Goal: Task Accomplishment & Management: Complete application form

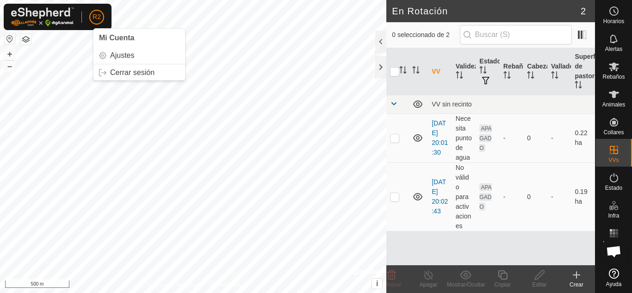
click at [12, 35] on button "button" at bounding box center [9, 38] width 11 height 11
click at [27, 36] on button "button" at bounding box center [25, 39] width 11 height 11
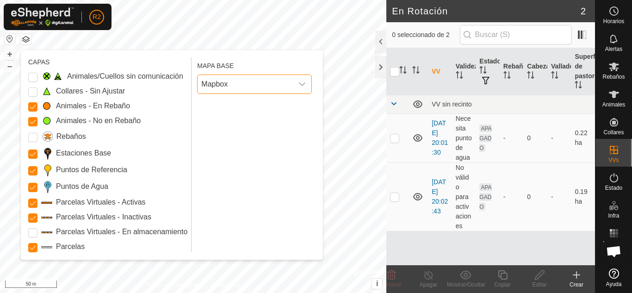
click at [246, 90] on span "Mapbox" at bounding box center [245, 84] width 95 height 19
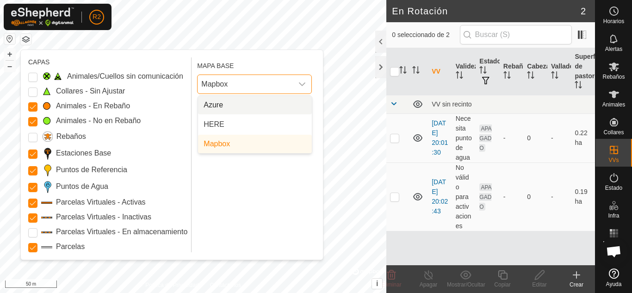
click at [233, 106] on li "Azure" at bounding box center [255, 105] width 114 height 19
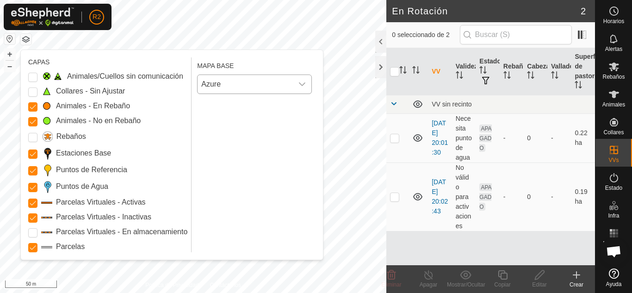
drag, startPoint x: 242, startPoint y: 103, endPoint x: 173, endPoint y: 212, distance: 129.4
click at [173, 212] on div "CAPAS Animales/Cuellos sin comunicación Collares - Sin Ajustar Animales - En Re…" at bounding box center [171, 154] width 287 height 195
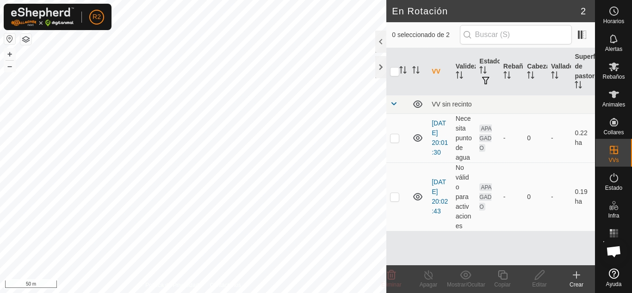
click at [28, 37] on button "button" at bounding box center [25, 39] width 11 height 11
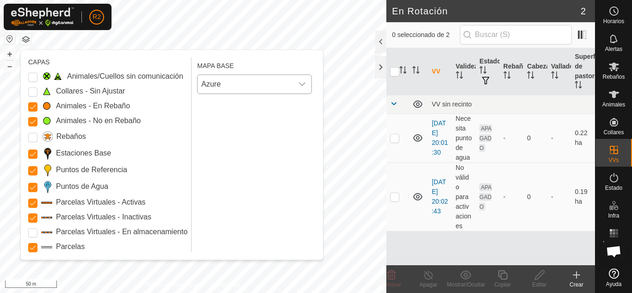
click at [235, 83] on span "Azure" at bounding box center [245, 84] width 95 height 19
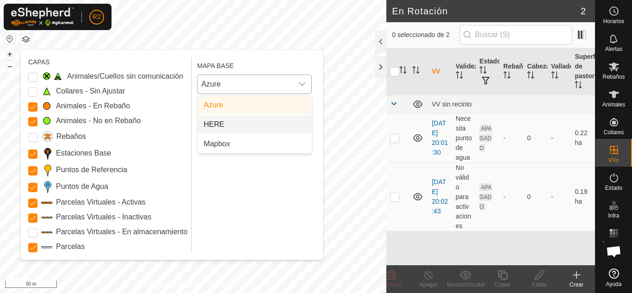
click at [225, 123] on li "HERE" at bounding box center [255, 124] width 114 height 19
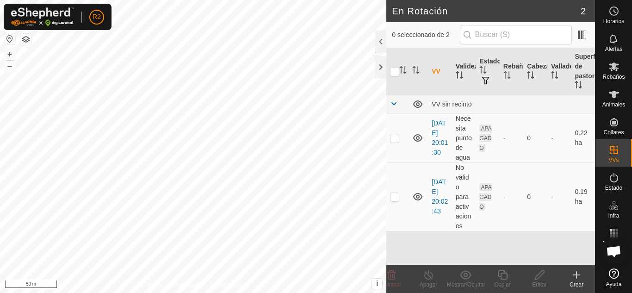
click at [28, 42] on button "button" at bounding box center [25, 39] width 11 height 11
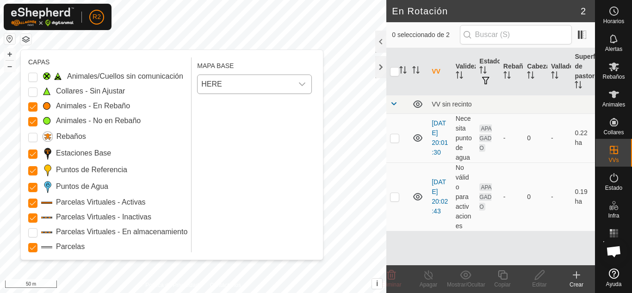
click at [236, 89] on span "HERE" at bounding box center [245, 84] width 95 height 19
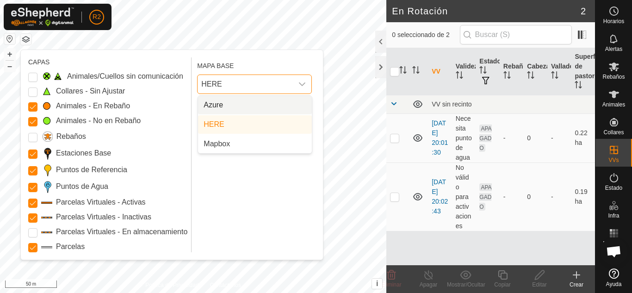
click at [229, 106] on li "Azure" at bounding box center [255, 105] width 114 height 19
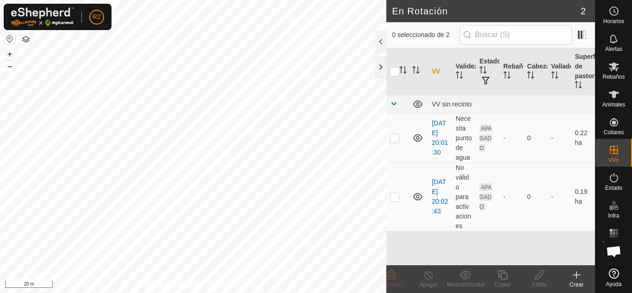
click at [25, 36] on button "button" at bounding box center [25, 39] width 11 height 11
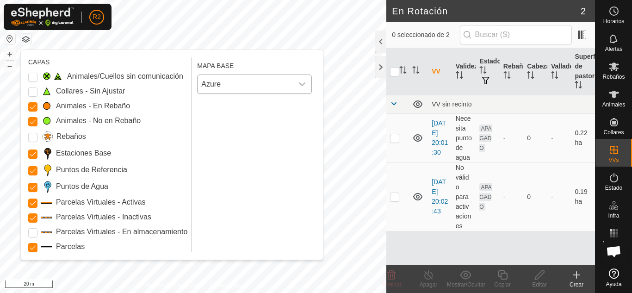
click at [237, 83] on span "Azure" at bounding box center [245, 84] width 95 height 19
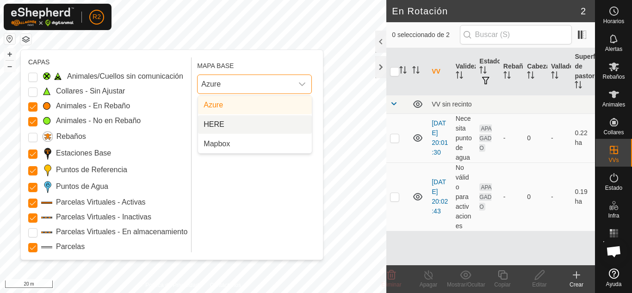
click at [229, 122] on li "HERE" at bounding box center [255, 124] width 114 height 19
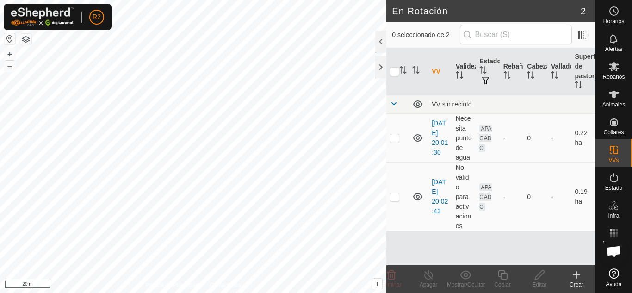
click at [27, 38] on button "button" at bounding box center [25, 39] width 11 height 11
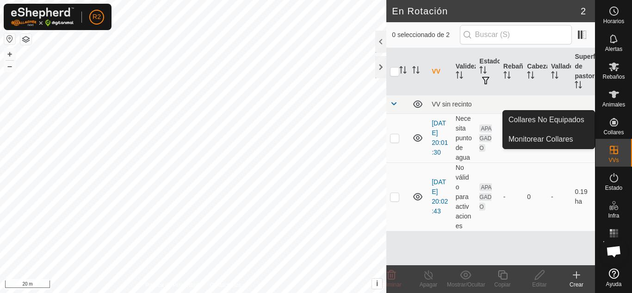
click at [611, 120] on icon at bounding box center [614, 122] width 8 height 8
click at [534, 136] on link "Monitorear Collares" at bounding box center [549, 139] width 92 height 19
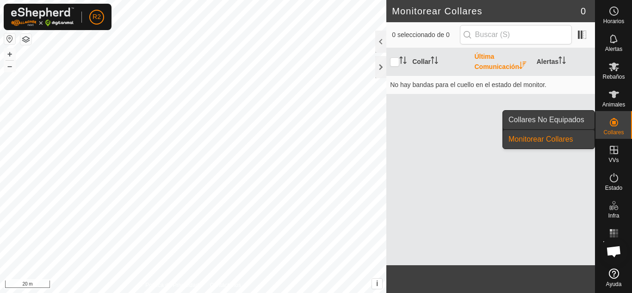
click at [562, 113] on link "Collares No Equipados" at bounding box center [549, 120] width 92 height 19
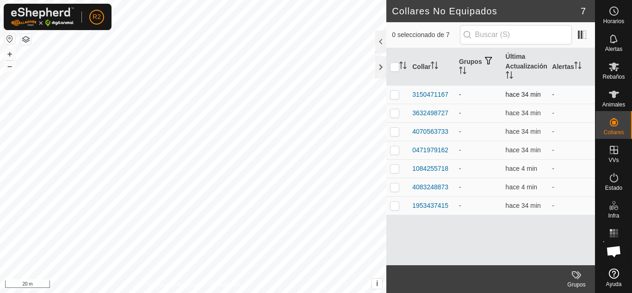
click at [394, 93] on p-checkbox at bounding box center [394, 94] width 9 height 7
checkbox input "true"
click at [431, 91] on div "3150471167" at bounding box center [430, 95] width 36 height 10
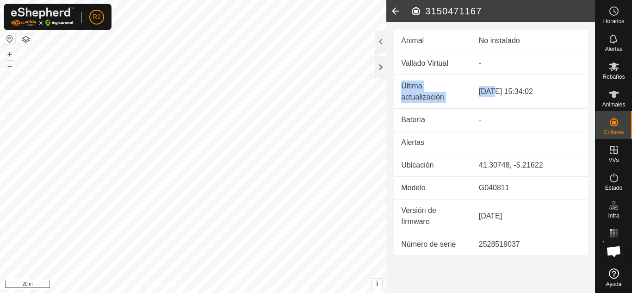
drag, startPoint x: 484, startPoint y: 56, endPoint x: 493, endPoint y: 83, distance: 27.7
click at [491, 80] on div "Animal No instalado Vallado Virtual - Última actualización [DATE] 15:34:02 Bate…" at bounding box center [491, 139] width 209 height 234
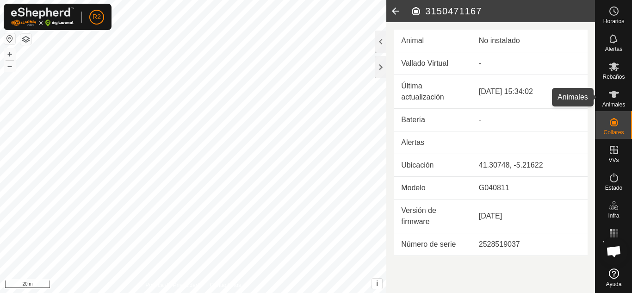
click at [620, 98] on es-animals-svg-icon at bounding box center [614, 94] width 17 height 15
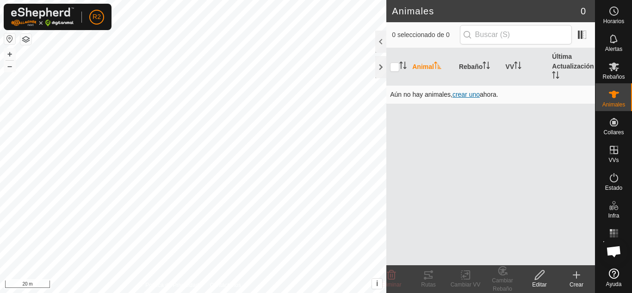
click at [471, 95] on span "crear uno" at bounding box center [466, 94] width 27 height 7
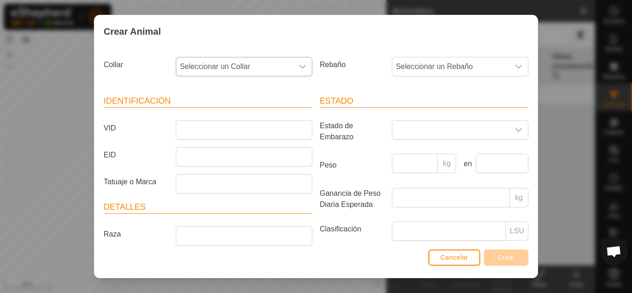
click at [253, 62] on span "Seleccionar un Collar" at bounding box center [234, 66] width 117 height 19
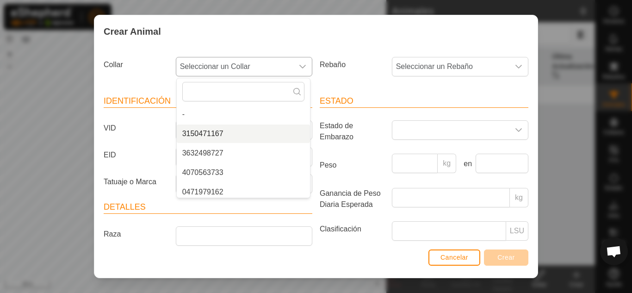
click at [225, 133] on li "3150471167" at bounding box center [243, 134] width 133 height 19
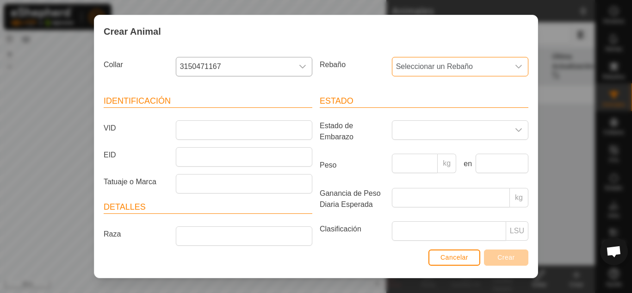
click at [450, 65] on span "Seleccionar un Rebaño" at bounding box center [451, 66] width 117 height 19
click at [448, 65] on span "Seleccionar un Rebaño" at bounding box center [451, 66] width 117 height 19
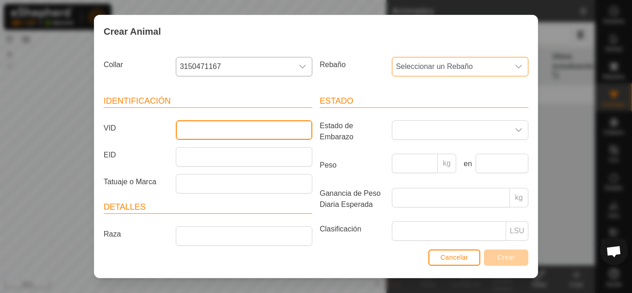
click at [231, 129] on input "VID" at bounding box center [244, 129] width 137 height 19
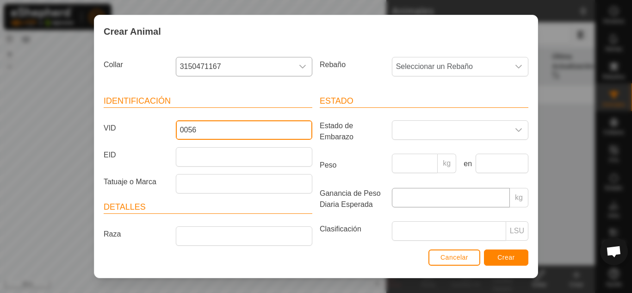
type input "0056"
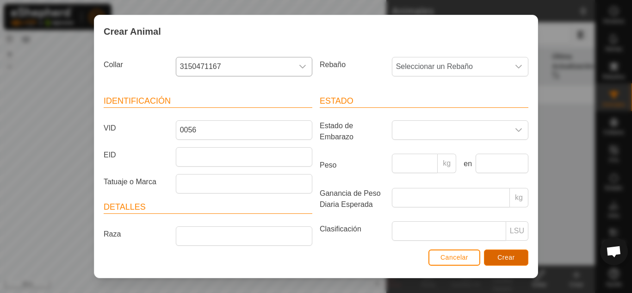
click at [509, 254] on span "Crear" at bounding box center [507, 257] width 18 height 7
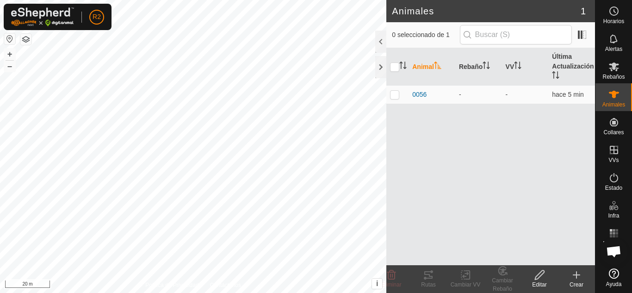
click at [428, 66] on th "Animal" at bounding box center [432, 66] width 47 height 37
click at [424, 65] on th "Animal" at bounding box center [432, 66] width 47 height 37
click at [618, 69] on icon at bounding box center [614, 66] width 11 height 11
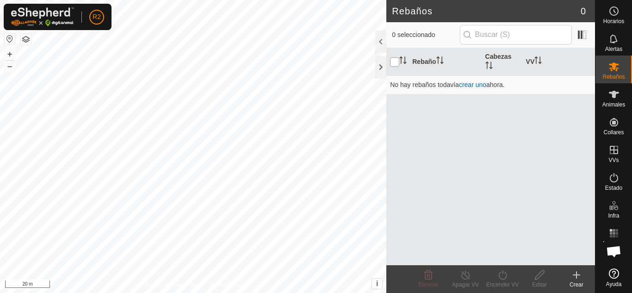
click at [397, 62] on input "checkbox" at bounding box center [394, 61] width 9 height 9
checkbox input "true"
click at [612, 90] on icon at bounding box center [614, 94] width 11 height 11
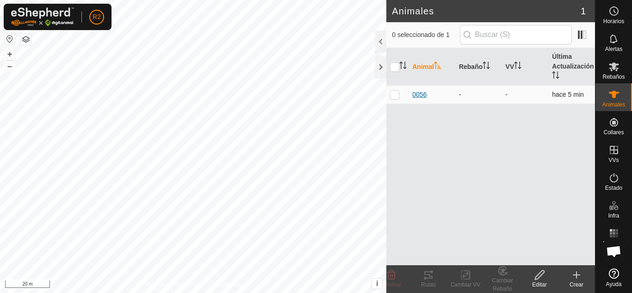
click at [425, 90] on span "0056" at bounding box center [419, 95] width 14 height 10
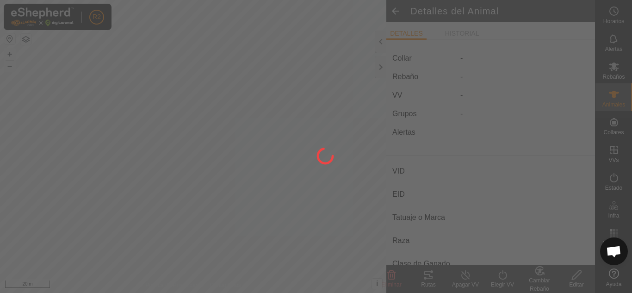
type input "0056"
type input "-"
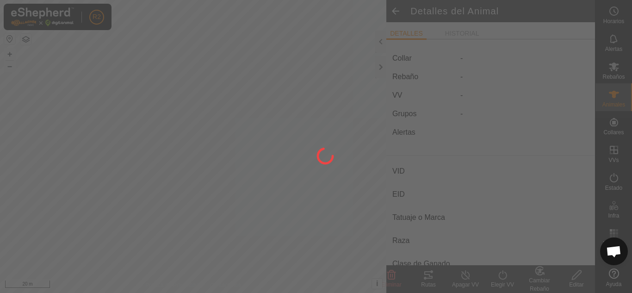
type input "0 kg"
type input "-"
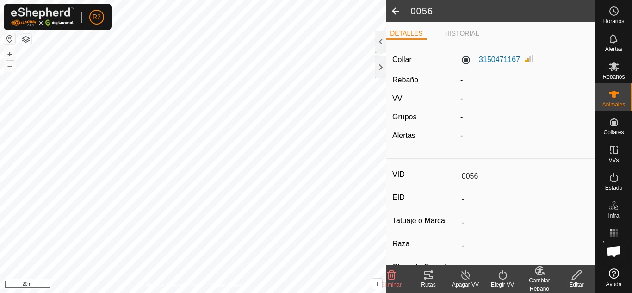
click at [426, 275] on icon at bounding box center [428, 274] width 11 height 11
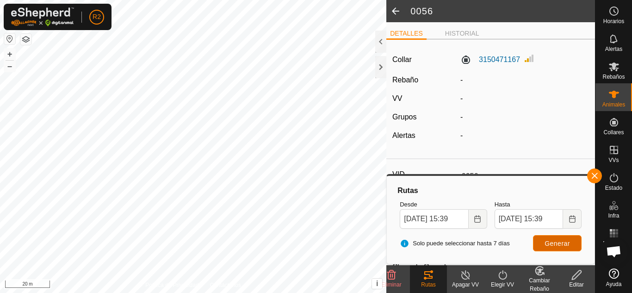
click at [568, 242] on span "Generar" at bounding box center [557, 243] width 25 height 7
click at [612, 98] on icon at bounding box center [614, 94] width 11 height 11
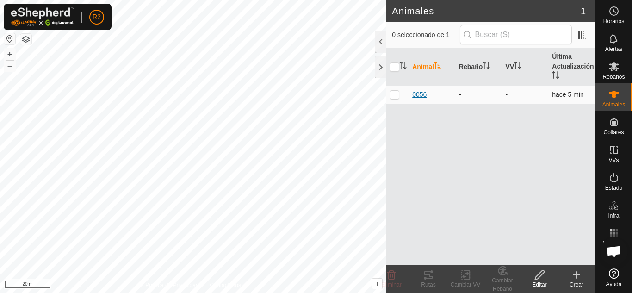
click at [423, 94] on span "0056" at bounding box center [419, 95] width 14 height 10
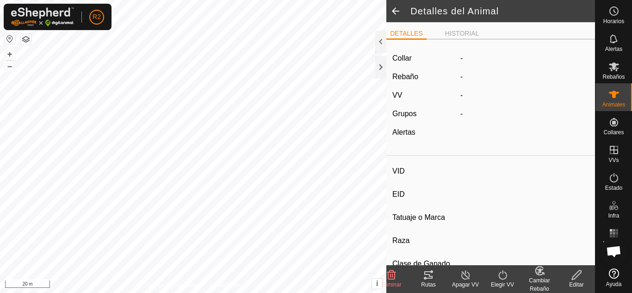
click at [423, 94] on div "VV" at bounding box center [423, 95] width 68 height 11
type input "0056"
type input "-"
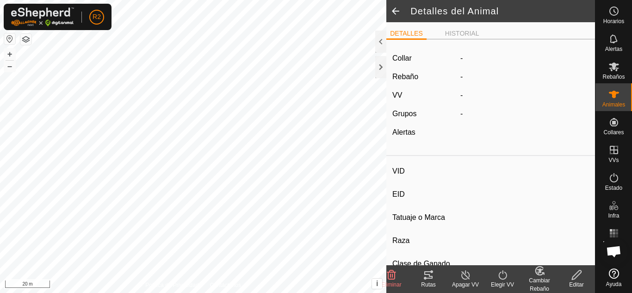
type input "-"
type input "0 kg"
type input "-"
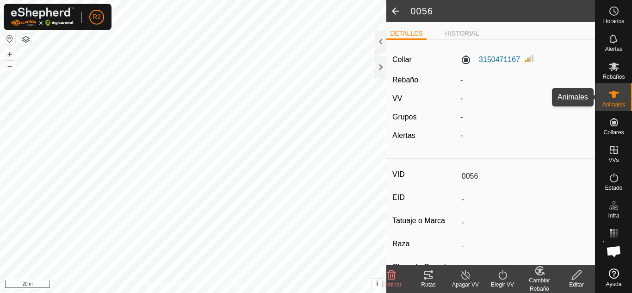
click at [610, 99] on icon at bounding box center [614, 94] width 11 height 11
click at [623, 102] on div "Animales" at bounding box center [614, 97] width 37 height 28
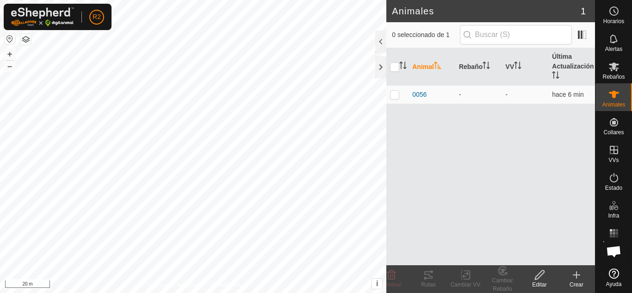
click at [571, 273] on icon at bounding box center [576, 274] width 11 height 11
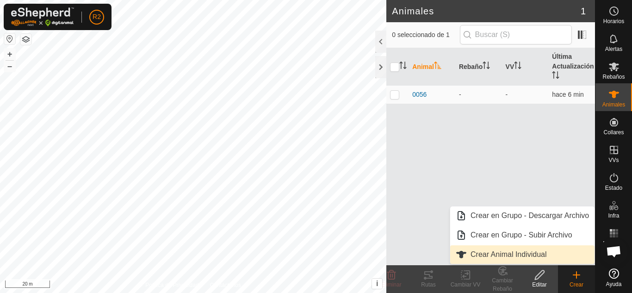
click at [522, 250] on link "Crear Animal Individual" at bounding box center [522, 254] width 144 height 19
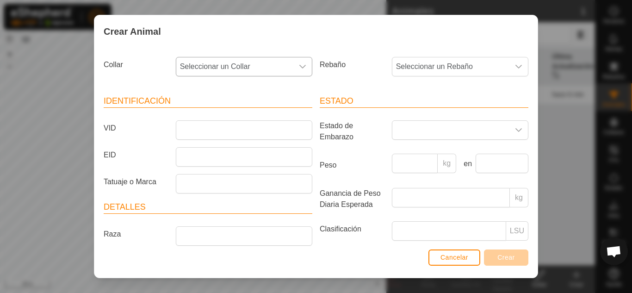
click at [283, 62] on span "Seleccionar un Collar" at bounding box center [234, 66] width 117 height 19
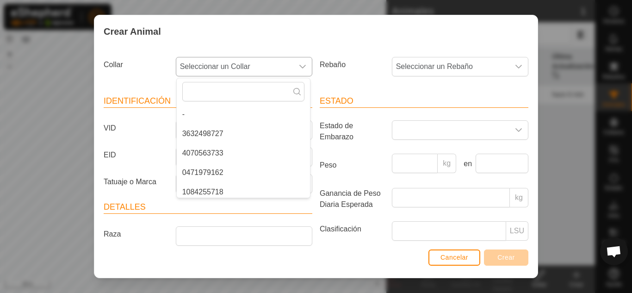
click at [229, 131] on li "3632498727" at bounding box center [243, 134] width 133 height 19
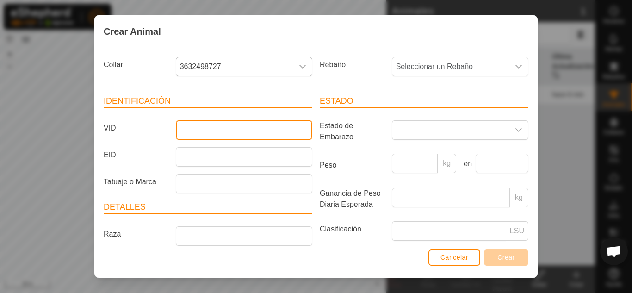
drag, startPoint x: 225, startPoint y: 130, endPoint x: 195, endPoint y: 131, distance: 30.6
click at [195, 131] on input "VID" at bounding box center [244, 129] width 137 height 19
type input "0060"
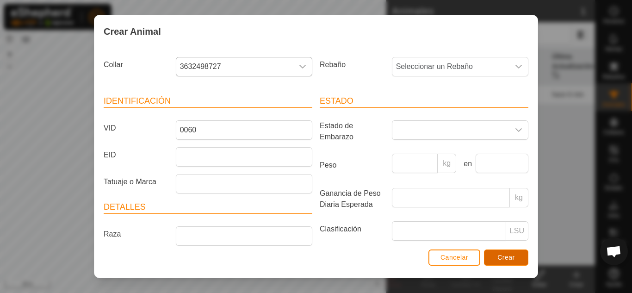
click at [513, 258] on span "Crear" at bounding box center [507, 257] width 18 height 7
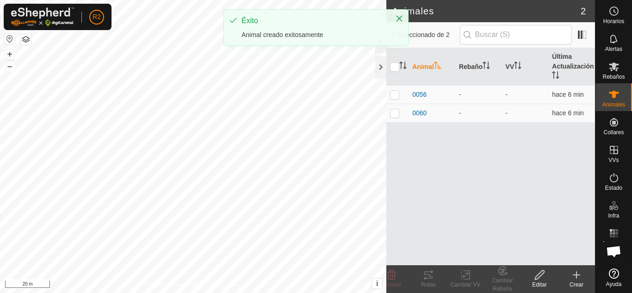
click at [579, 278] on icon at bounding box center [576, 274] width 11 height 11
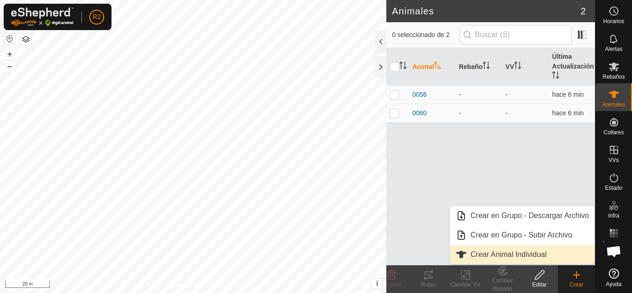
click at [529, 252] on link "Crear Animal Individual" at bounding box center [522, 254] width 144 height 19
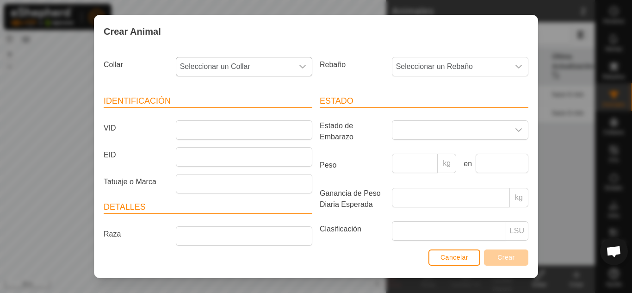
click at [253, 64] on span "Seleccionar un Collar" at bounding box center [234, 66] width 117 height 19
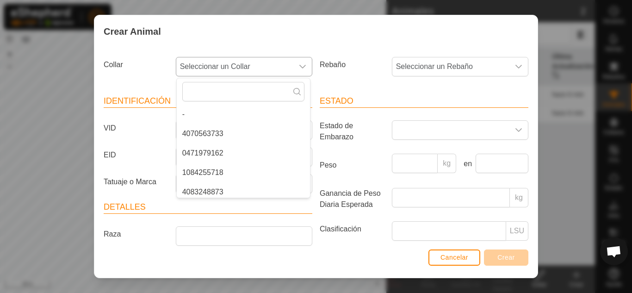
click at [232, 132] on li "4070563733" at bounding box center [243, 134] width 133 height 19
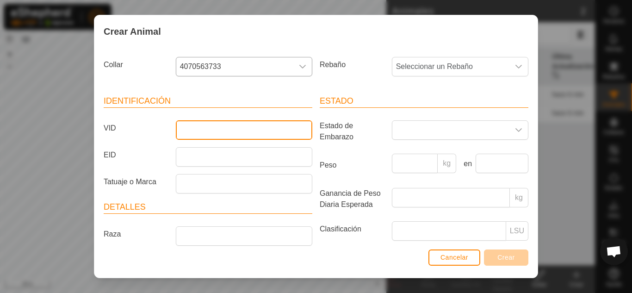
click at [268, 128] on input "VID" at bounding box center [244, 129] width 137 height 19
type input "9957"
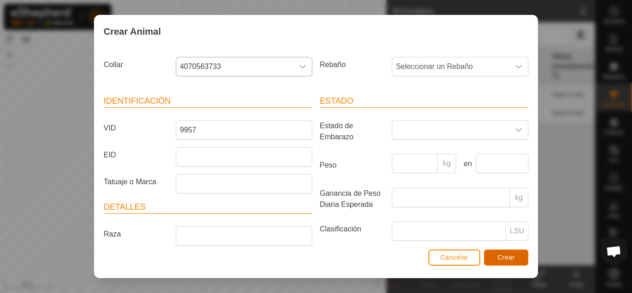
click at [510, 256] on span "Crear" at bounding box center [507, 257] width 18 height 7
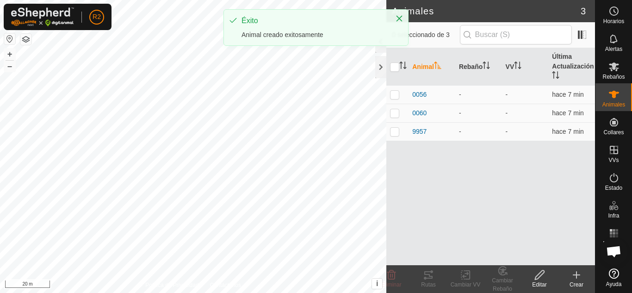
click at [574, 278] on icon at bounding box center [576, 274] width 11 height 11
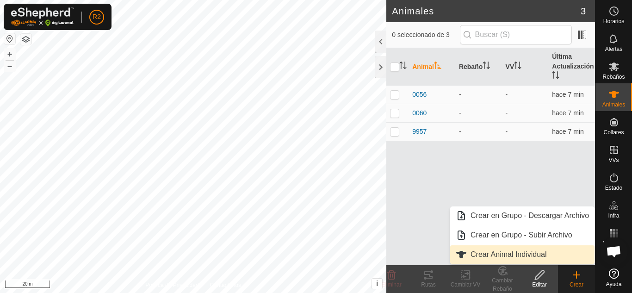
click at [498, 251] on link "Crear Animal Individual" at bounding box center [522, 254] width 144 height 19
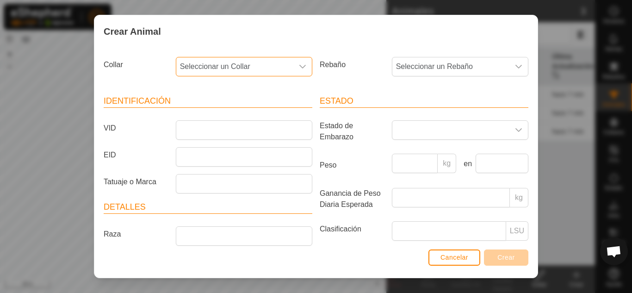
click at [284, 66] on span "Seleccionar un Collar" at bounding box center [234, 66] width 117 height 19
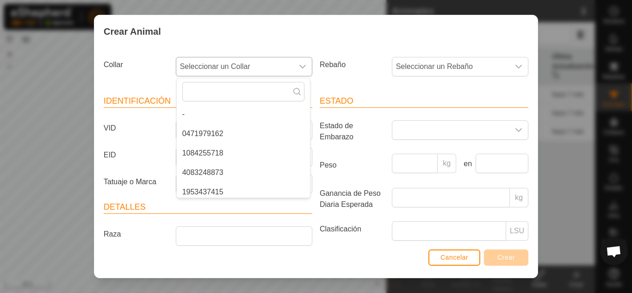
click at [231, 135] on li "0471979162" at bounding box center [243, 134] width 133 height 19
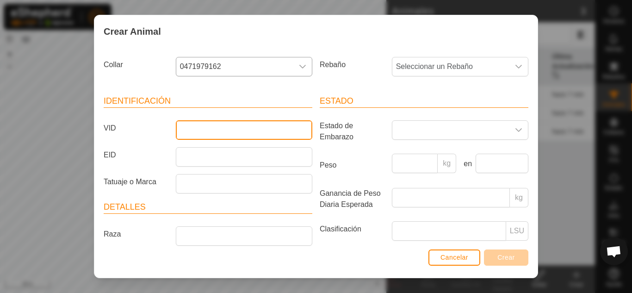
click at [221, 125] on input "VID" at bounding box center [244, 129] width 137 height 19
type input "1950"
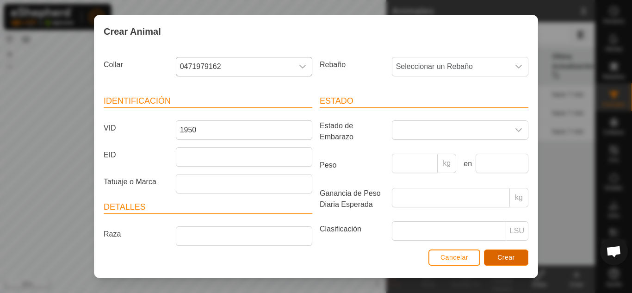
click at [499, 259] on span "Crear" at bounding box center [507, 257] width 18 height 7
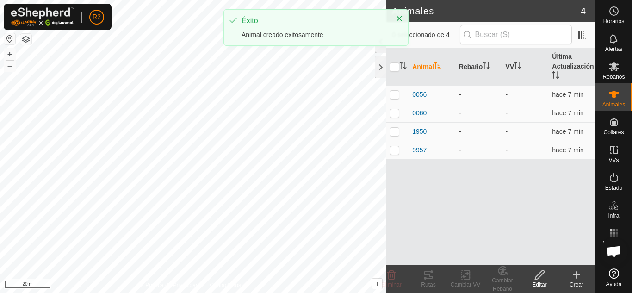
click at [581, 278] on icon at bounding box center [576, 274] width 11 height 11
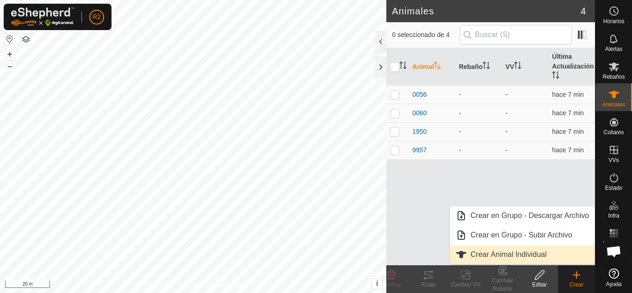
click at [510, 251] on link "Crear Animal Individual" at bounding box center [522, 254] width 144 height 19
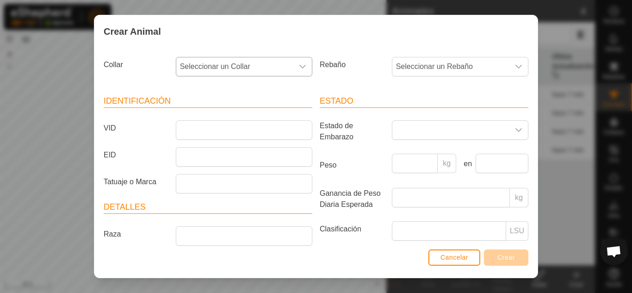
click at [260, 63] on span "Seleccionar un Collar" at bounding box center [234, 66] width 117 height 19
click at [239, 132] on li "1084255718" at bounding box center [243, 134] width 133 height 19
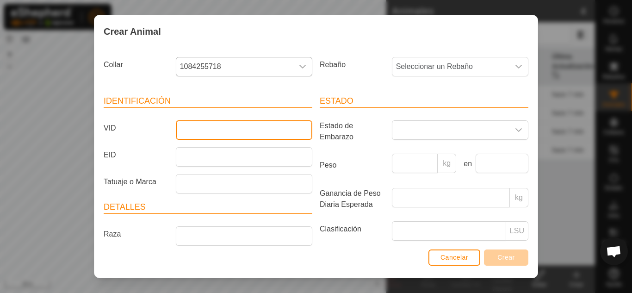
click at [255, 135] on input "VID" at bounding box center [244, 129] width 137 height 19
type input "1948"
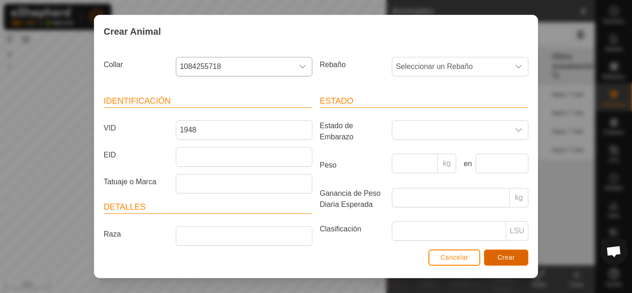
click at [516, 257] on button "Crear" at bounding box center [506, 258] width 44 height 16
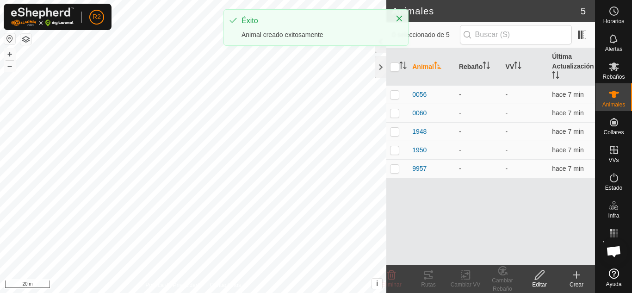
click at [577, 274] on icon at bounding box center [577, 275] width 0 height 6
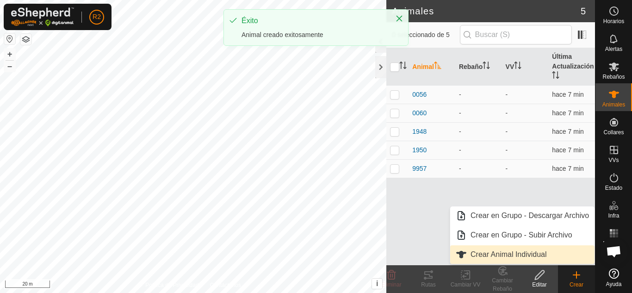
click at [509, 251] on link "Crear Animal Individual" at bounding box center [522, 254] width 144 height 19
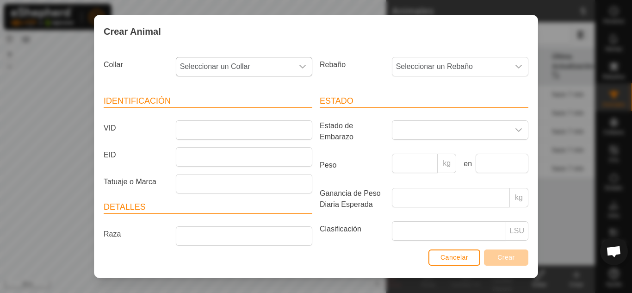
click at [278, 69] on span "Seleccionar un Collar" at bounding box center [234, 66] width 117 height 19
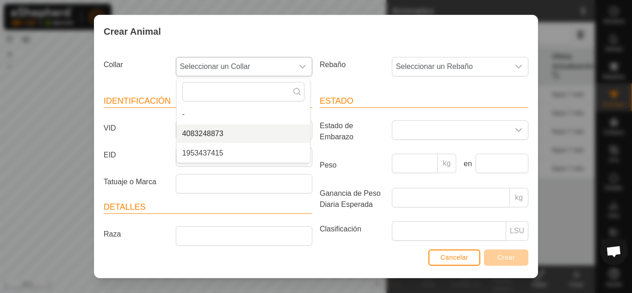
click at [232, 132] on li "4083248873" at bounding box center [243, 134] width 133 height 19
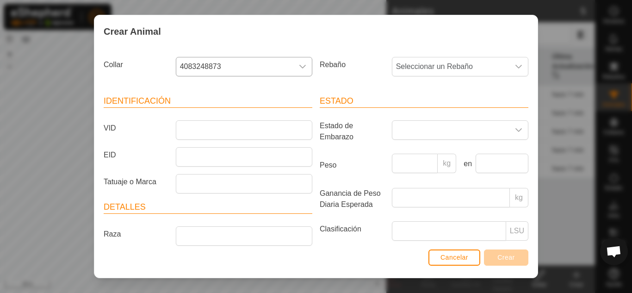
click at [228, 115] on article "Identificación VID EID Tatuaje o Marca" at bounding box center [208, 144] width 209 height 99
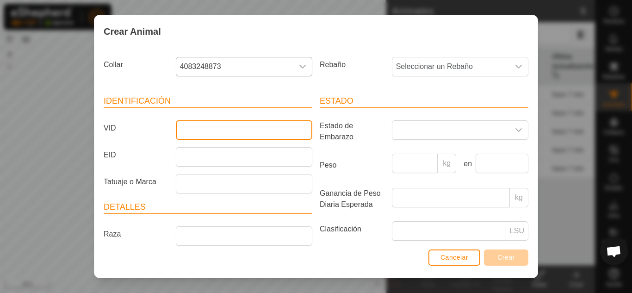
click at [216, 124] on input "VID" at bounding box center [244, 129] width 137 height 19
type input "9963"
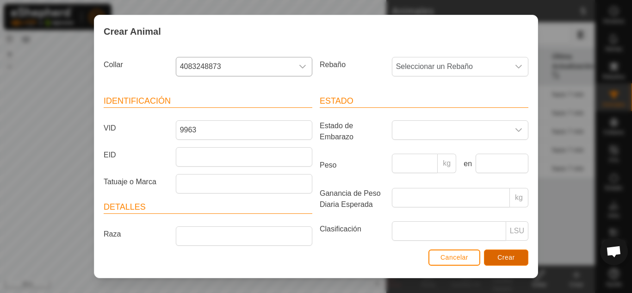
click at [506, 256] on span "Crear" at bounding box center [507, 257] width 18 height 7
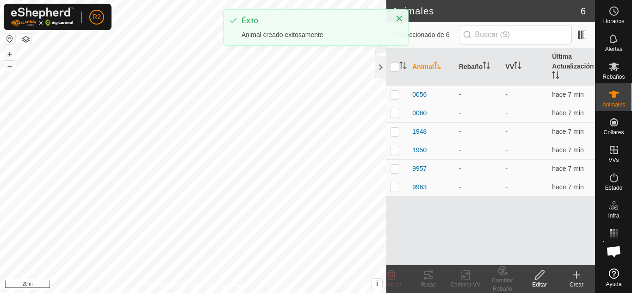
click at [573, 276] on icon at bounding box center [576, 274] width 11 height 11
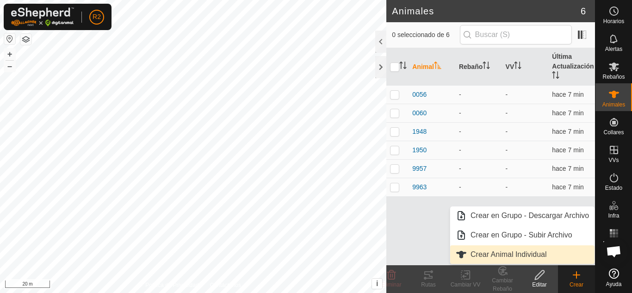
click at [492, 262] on link "Crear Animal Individual" at bounding box center [522, 254] width 144 height 19
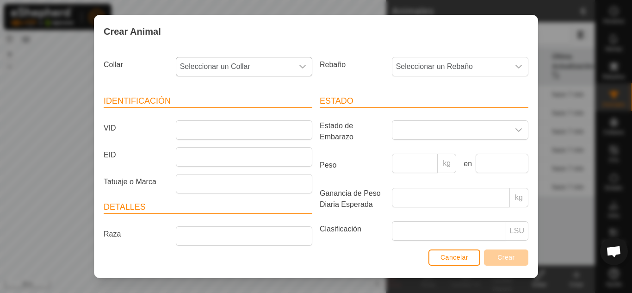
click at [265, 61] on span "Seleccionar un Collar" at bounding box center [234, 66] width 117 height 19
click at [233, 134] on li "1953437415" at bounding box center [243, 134] width 133 height 19
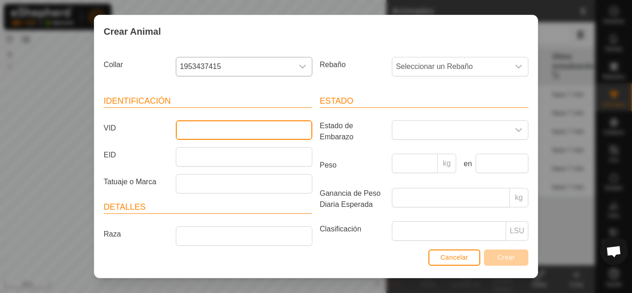
click at [227, 132] on input "VID" at bounding box center [244, 129] width 137 height 19
type input "2438"
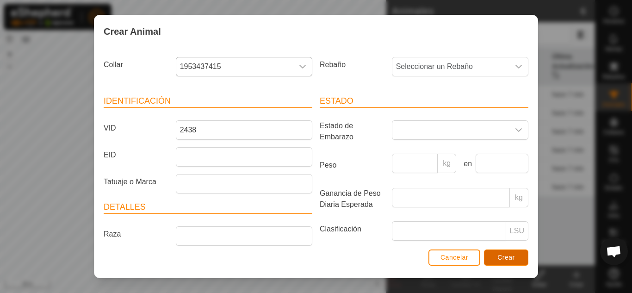
click at [520, 255] on button "Crear" at bounding box center [506, 258] width 44 height 16
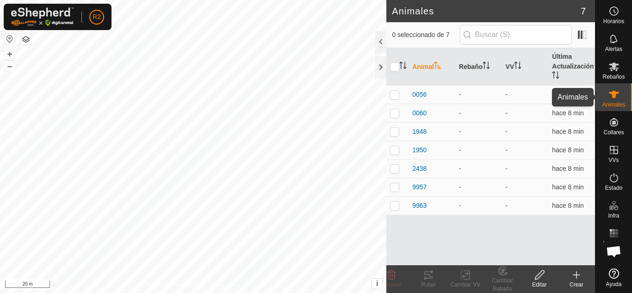
click at [613, 94] on icon at bounding box center [614, 94] width 10 height 7
click at [617, 71] on icon at bounding box center [614, 66] width 11 height 11
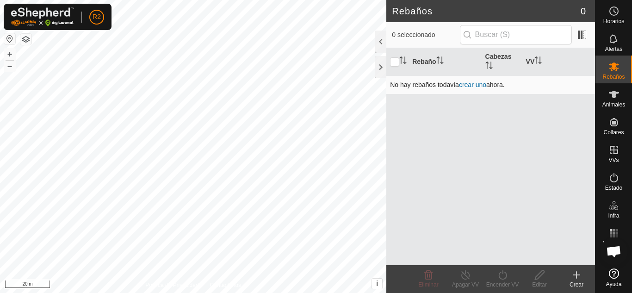
click at [482, 85] on link "crear uno" at bounding box center [472, 84] width 27 height 7
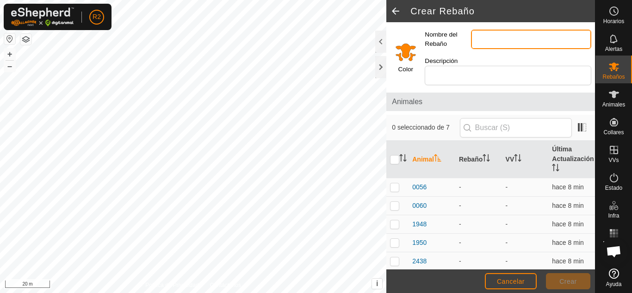
click at [500, 36] on input "Nombre del Rebaño" at bounding box center [531, 39] width 120 height 19
type input "Cebo terneras"
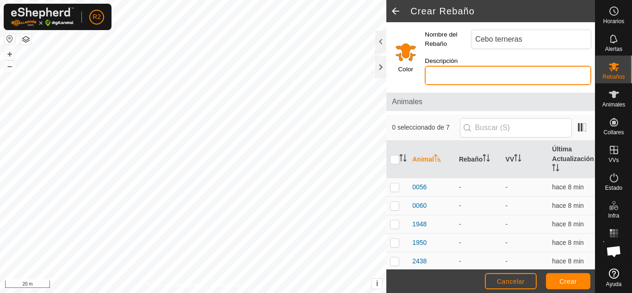
click at [448, 77] on input "Descripción" at bounding box center [508, 75] width 167 height 19
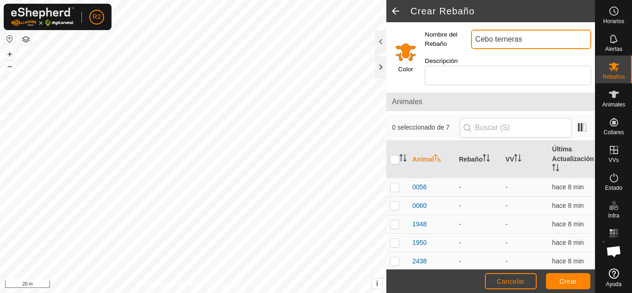
drag, startPoint x: 527, startPoint y: 38, endPoint x: 439, endPoint y: 27, distance: 88.1
click at [441, 27] on div "Nombre del Rebaño Cebo terneras" at bounding box center [508, 39] width 174 height 27
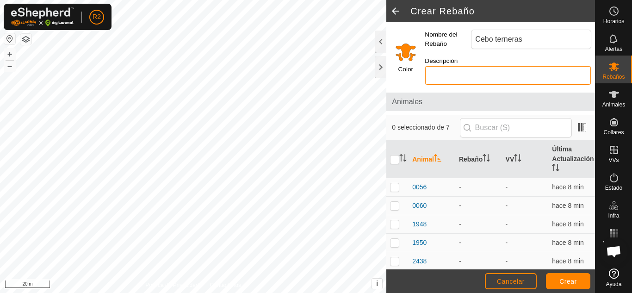
click at [442, 69] on input "Descripción" at bounding box center [508, 75] width 167 height 19
paste input "Cebo terneras"
type input "Cebo terneras"
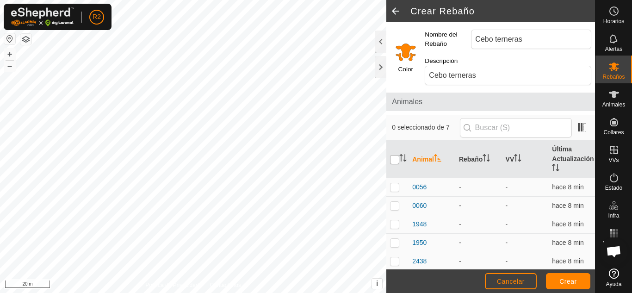
click at [395, 157] on input "checkbox" at bounding box center [394, 159] width 9 height 9
checkbox input "true"
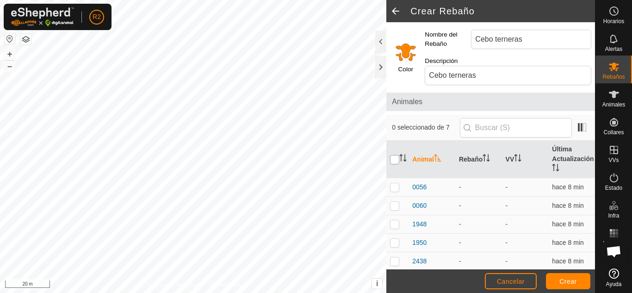
checkbox input "true"
click at [564, 280] on span "Crear" at bounding box center [569, 281] width 18 height 7
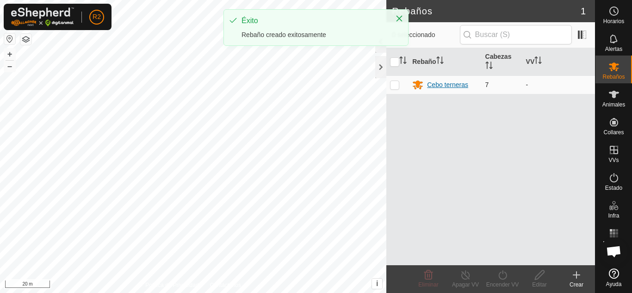
click at [446, 84] on div "Cebo terneras" at bounding box center [447, 85] width 41 height 10
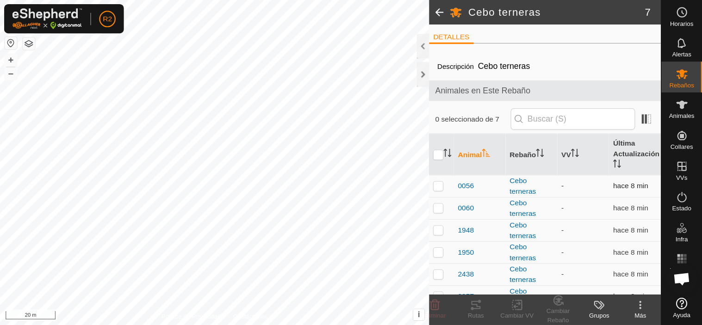
scroll to position [32, 0]
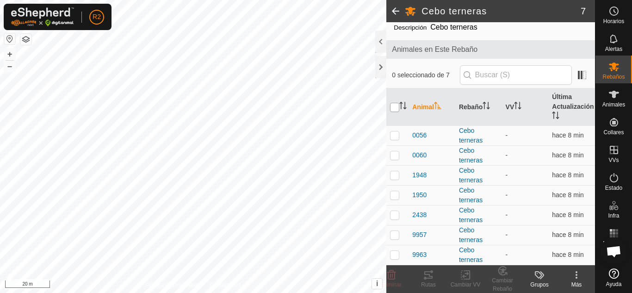
click at [395, 106] on input "checkbox" at bounding box center [394, 107] width 9 height 9
checkbox input "true"
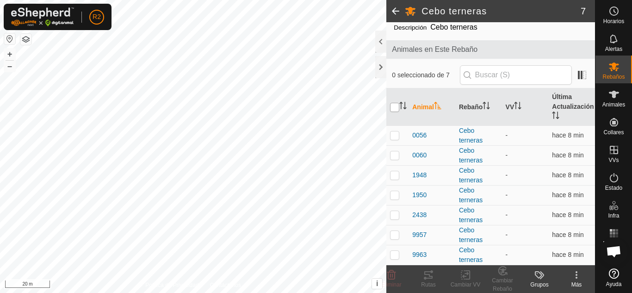
checkbox input "true"
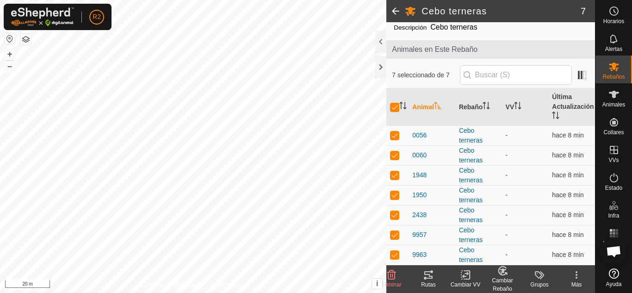
click at [393, 10] on span at bounding box center [396, 11] width 19 height 22
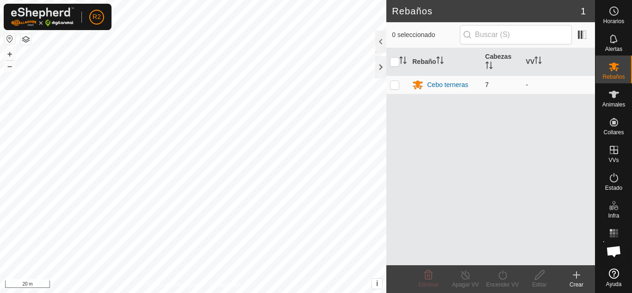
click at [393, 84] on p-checkbox at bounding box center [394, 84] width 9 height 7
checkbox input "true"
click at [499, 278] on icon at bounding box center [503, 274] width 12 height 11
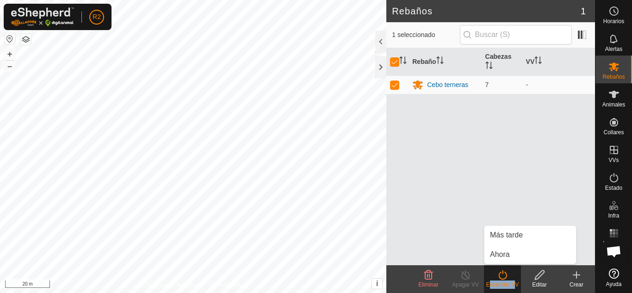
click at [499, 278] on icon at bounding box center [503, 274] width 12 height 11
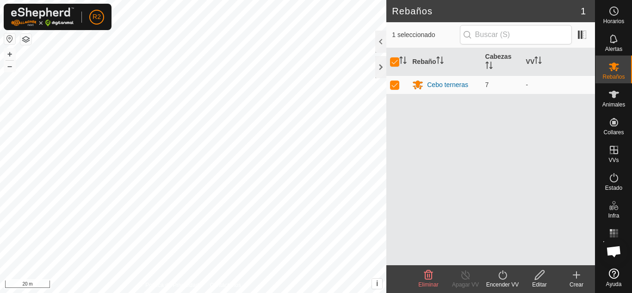
click at [499, 278] on icon at bounding box center [503, 274] width 12 height 11
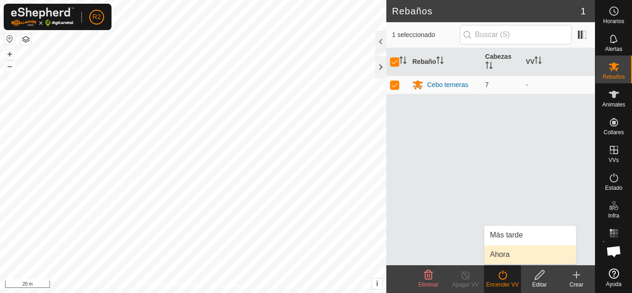
click at [508, 252] on link "Ahora" at bounding box center [531, 254] width 92 height 19
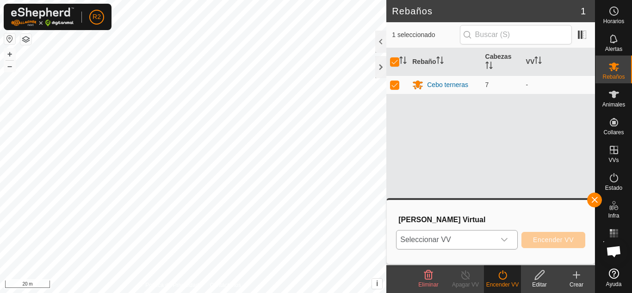
click at [432, 242] on span "Seleccionar VV" at bounding box center [446, 240] width 99 height 19
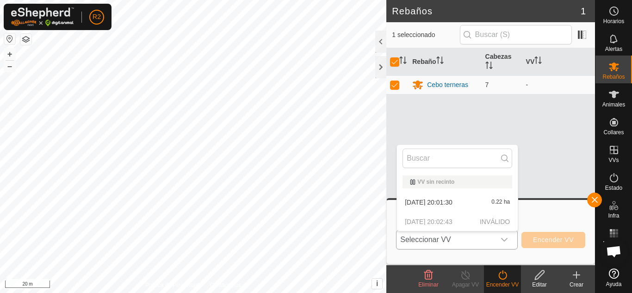
click at [439, 200] on li "[DATE] 20:01:30 0.22 ha" at bounding box center [457, 202] width 121 height 19
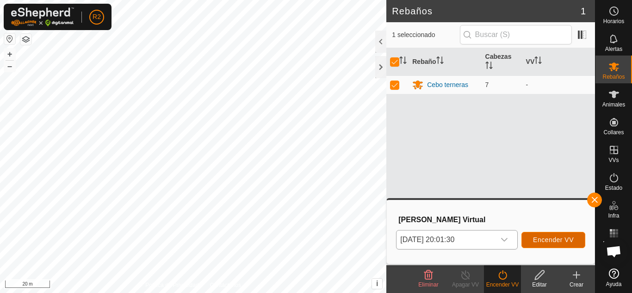
click at [533, 239] on button "Encender VV" at bounding box center [554, 240] width 64 height 16
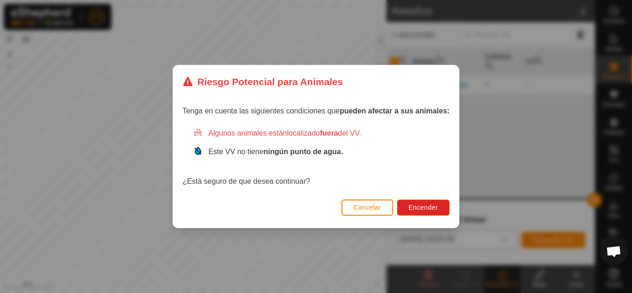
drag, startPoint x: 403, startPoint y: 224, endPoint x: 405, endPoint y: 218, distance: 6.0
click at [403, 223] on div "Cancelar Encender" at bounding box center [316, 211] width 286 height 31
click at [377, 207] on span "Cancelar" at bounding box center [368, 207] width 28 height 7
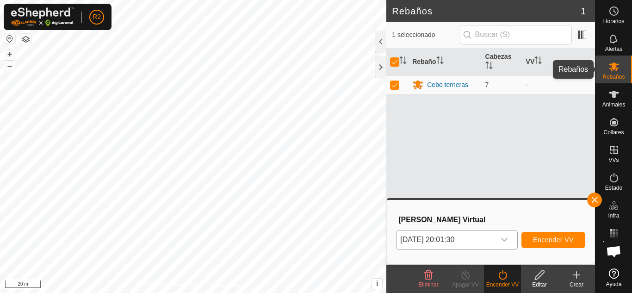
click at [618, 66] on icon at bounding box center [614, 66] width 11 height 11
click at [612, 72] on icon at bounding box center [614, 66] width 11 height 11
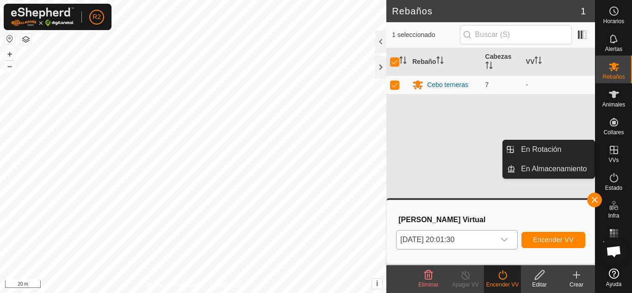
click at [618, 147] on icon at bounding box center [614, 149] width 11 height 11
click at [538, 146] on link "En Rotación" at bounding box center [555, 149] width 79 height 19
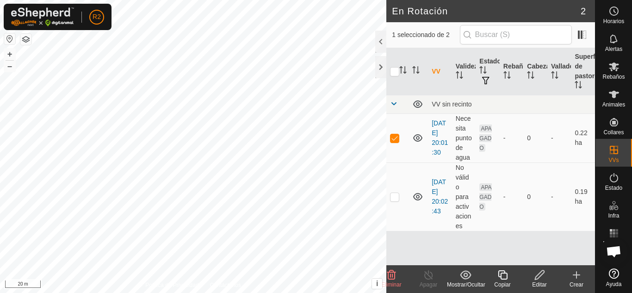
click at [501, 277] on icon at bounding box center [502, 274] width 9 height 9
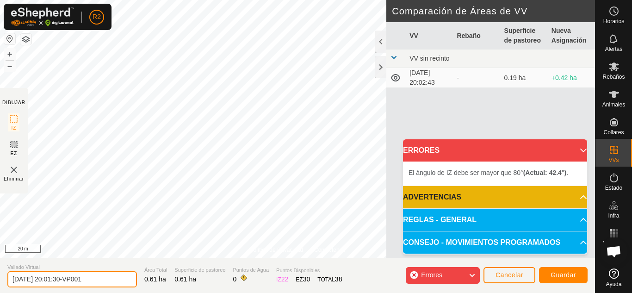
click at [100, 280] on input "[DATE] 20:01:30-VP001" at bounding box center [72, 279] width 130 height 16
type input "2"
type input "fhfdhdfh"
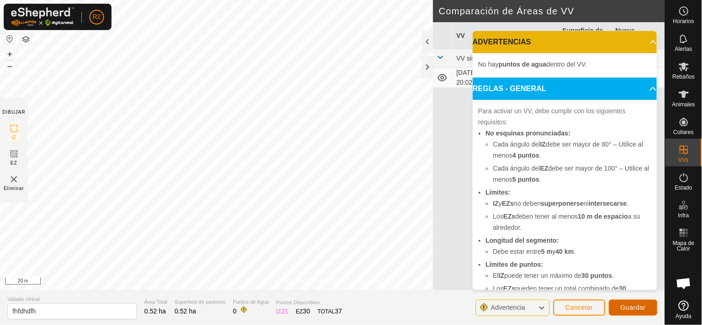
click at [632, 293] on span "Guardar" at bounding box center [633, 307] width 25 height 7
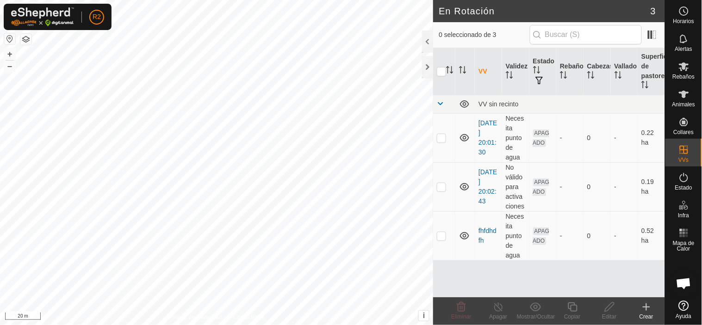
checkbox input "true"
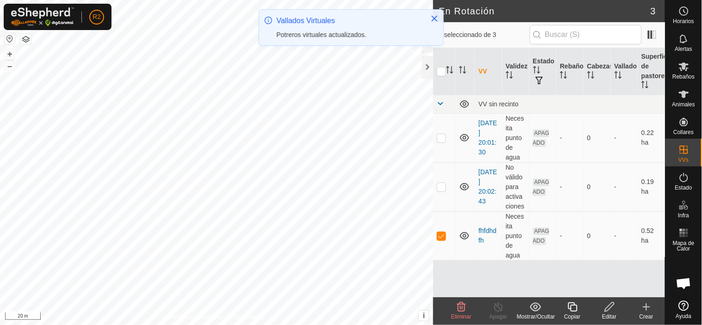
click at [460, 293] on icon at bounding box center [461, 307] width 11 height 11
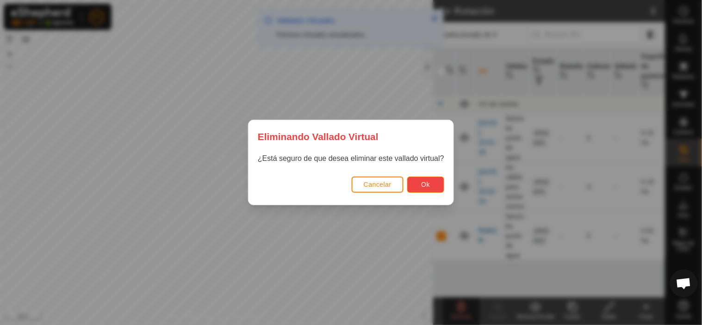
click at [422, 191] on button "Ok" at bounding box center [425, 185] width 37 height 16
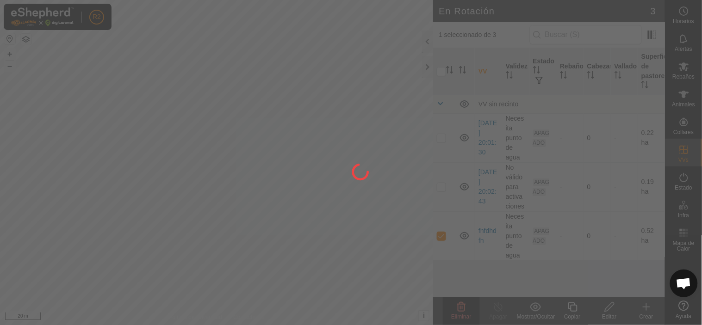
checkbox input "false"
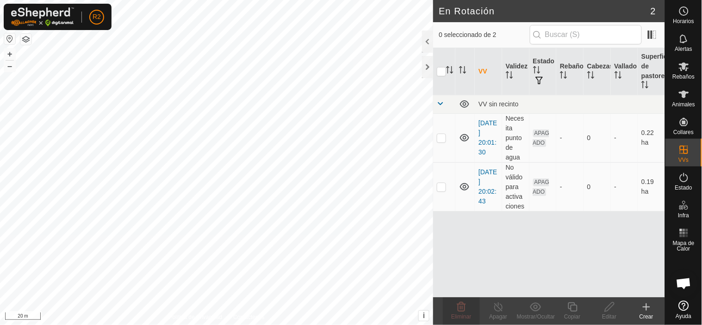
checkbox input "true"
checkbox input "false"
checkbox input "true"
click at [576, 293] on icon at bounding box center [573, 307] width 12 height 11
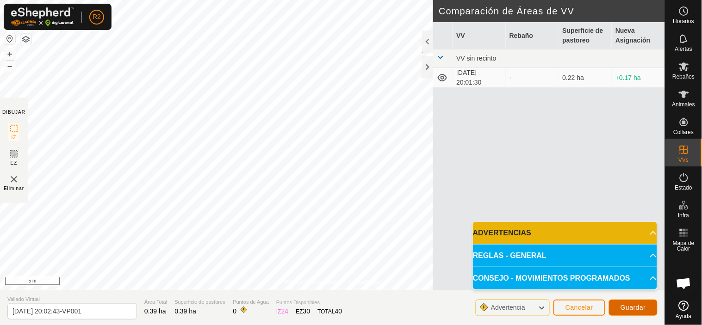
click at [616, 293] on button "Guardar" at bounding box center [633, 308] width 49 height 16
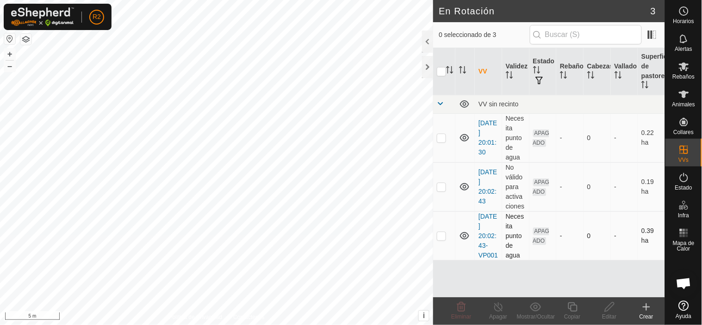
click at [443, 234] on p-checkbox at bounding box center [441, 235] width 9 height 7
checkbox input "true"
click at [611, 293] on icon at bounding box center [610, 307] width 12 height 11
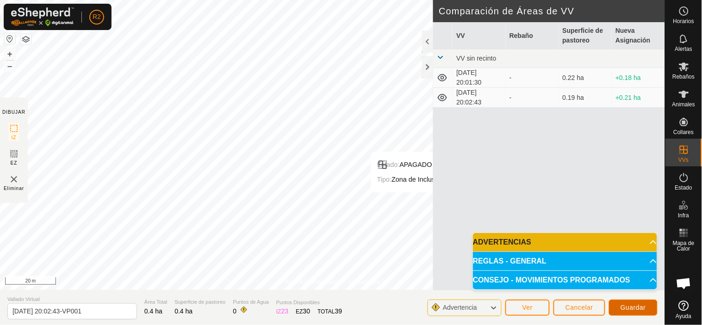
click at [628, 293] on span "Guardar" at bounding box center [633, 307] width 25 height 7
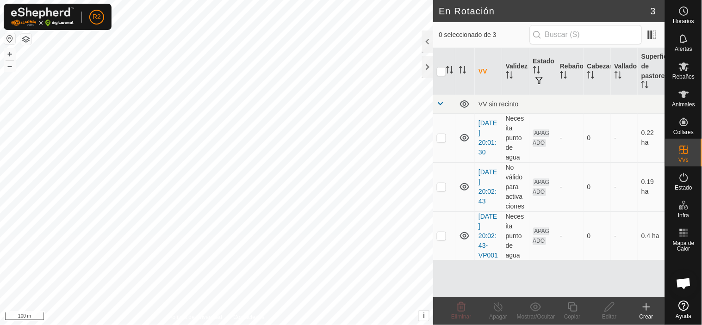
click at [197, 293] on html "R2 Horarios Alertas Rebaños Animales Collares VVs Estado Infra Mapa de Calor Ay…" at bounding box center [351, 162] width 702 height 325
click at [632, 293] on icon at bounding box center [646, 307] width 11 height 11
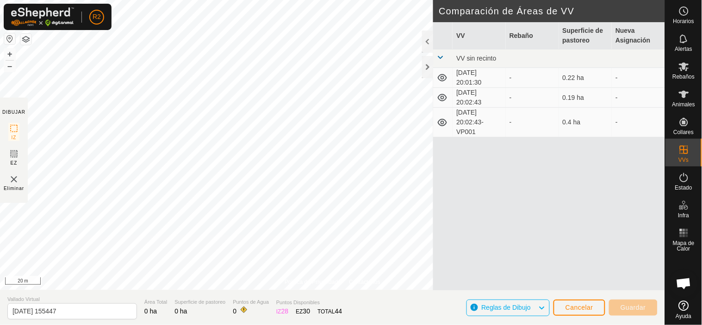
click at [439, 94] on div "Política de Privacidad Contáctenos Punto de agua + – ⇧ i This application inclu…" at bounding box center [332, 162] width 665 height 325
click at [481, 89] on div "Política de Privacidad Contáctenos Punto de agua + – ⇧ i This application inclu…" at bounding box center [332, 162] width 665 height 325
click at [443, 0] on html "R2 Horarios Alertas Rebaños Animales Collares VVs Estado Infra Mapa de Calor Ay…" at bounding box center [351, 162] width 702 height 325
click at [429, 58] on div "Política de Privacidad Contáctenos Punto de agua + – ⇧ i This application inclu…" at bounding box center [332, 162] width 665 height 325
click at [324, 293] on html "R2 Horarios Alertas Rebaños Animales Collares VVs Estado Infra Mapa de Calor Ay…" at bounding box center [351, 162] width 702 height 325
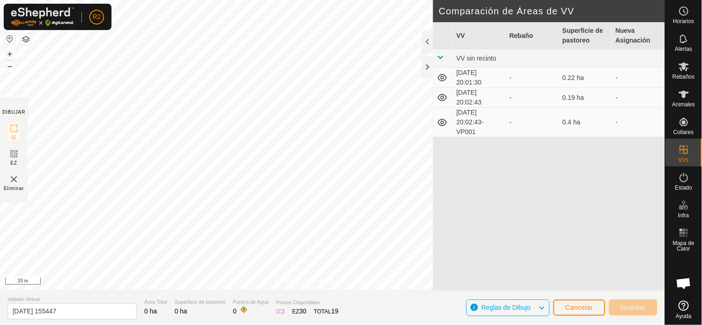
click at [309, 293] on html "R2 Horarios Alertas Rebaños Animales Collares VVs Estado Infra Mapa de Calor Ay…" at bounding box center [351, 162] width 702 height 325
click at [288, 293] on html "R2 Horarios Alertas Rebaños Animales Collares VVs Estado Infra Mapa de Calor Ay…" at bounding box center [351, 162] width 702 height 325
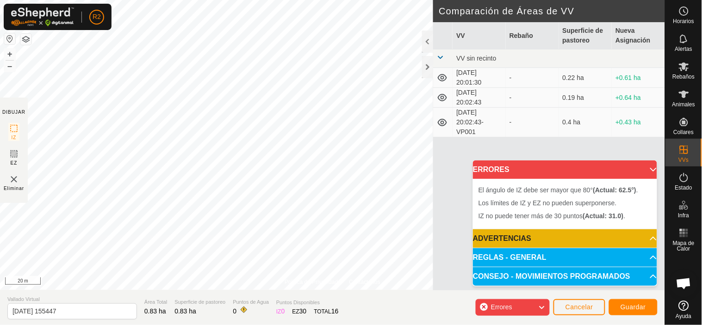
click at [179, 293] on div "Política de Privacidad Contáctenos Punto de agua + – ⇧ i This application inclu…" at bounding box center [332, 162] width 665 height 325
click at [586, 293] on span "Cancelar" at bounding box center [580, 307] width 28 height 7
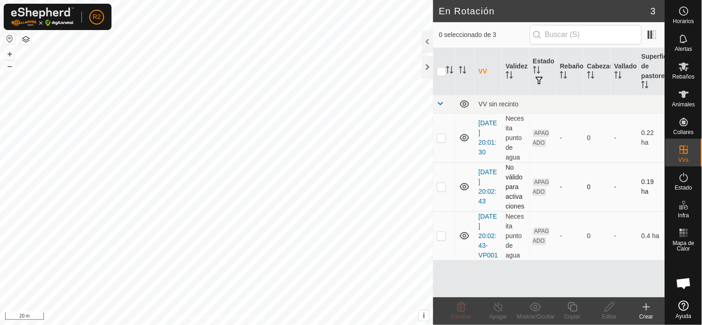
click at [441, 188] on p-checkbox at bounding box center [441, 186] width 9 height 7
checkbox input "true"
